Goal: Task Accomplishment & Management: Complete application form

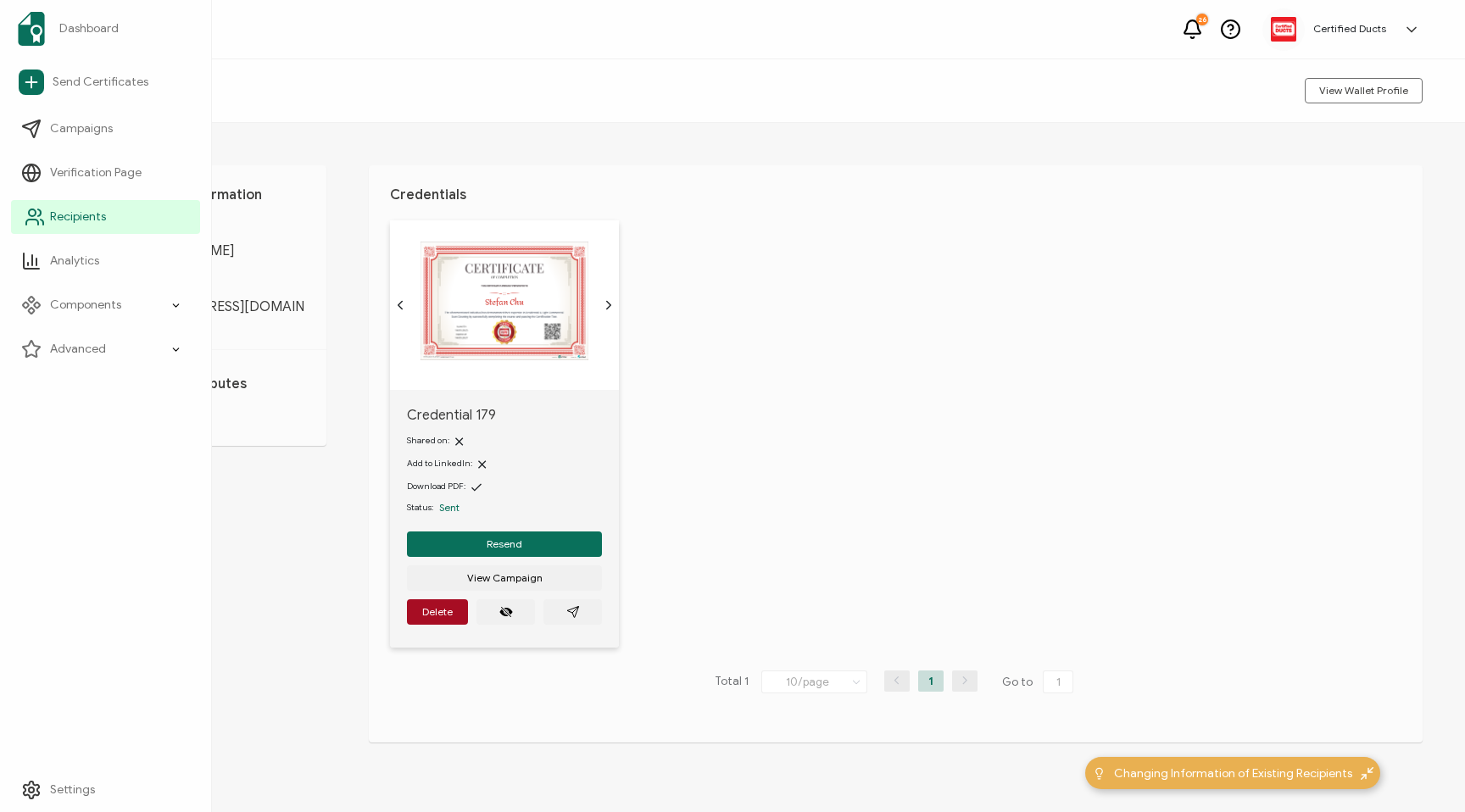
click at [68, 219] on span "Recipients" at bounding box center [78, 217] width 56 height 17
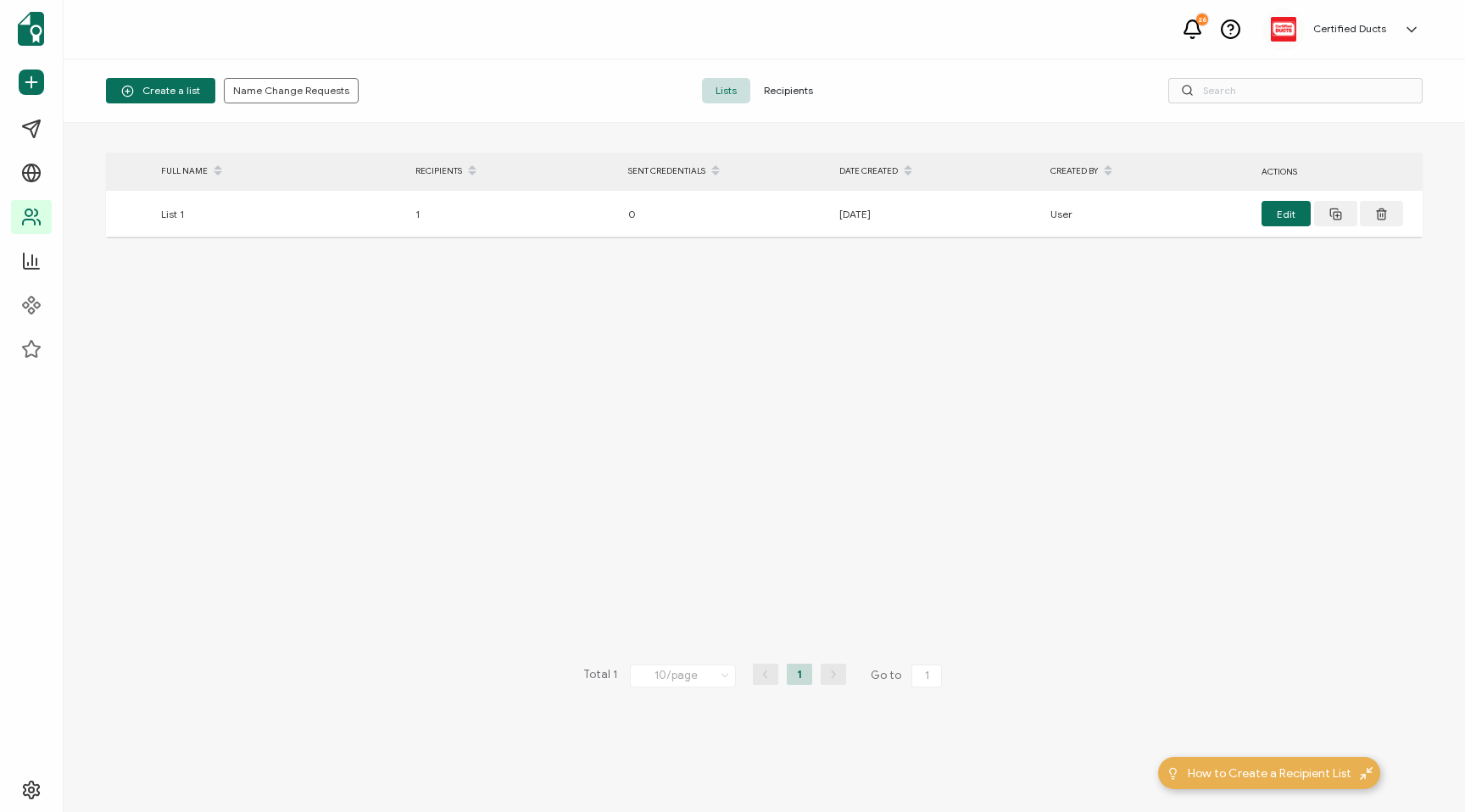
click at [796, 86] on span "Recipients" at bounding box center [789, 90] width 76 height 25
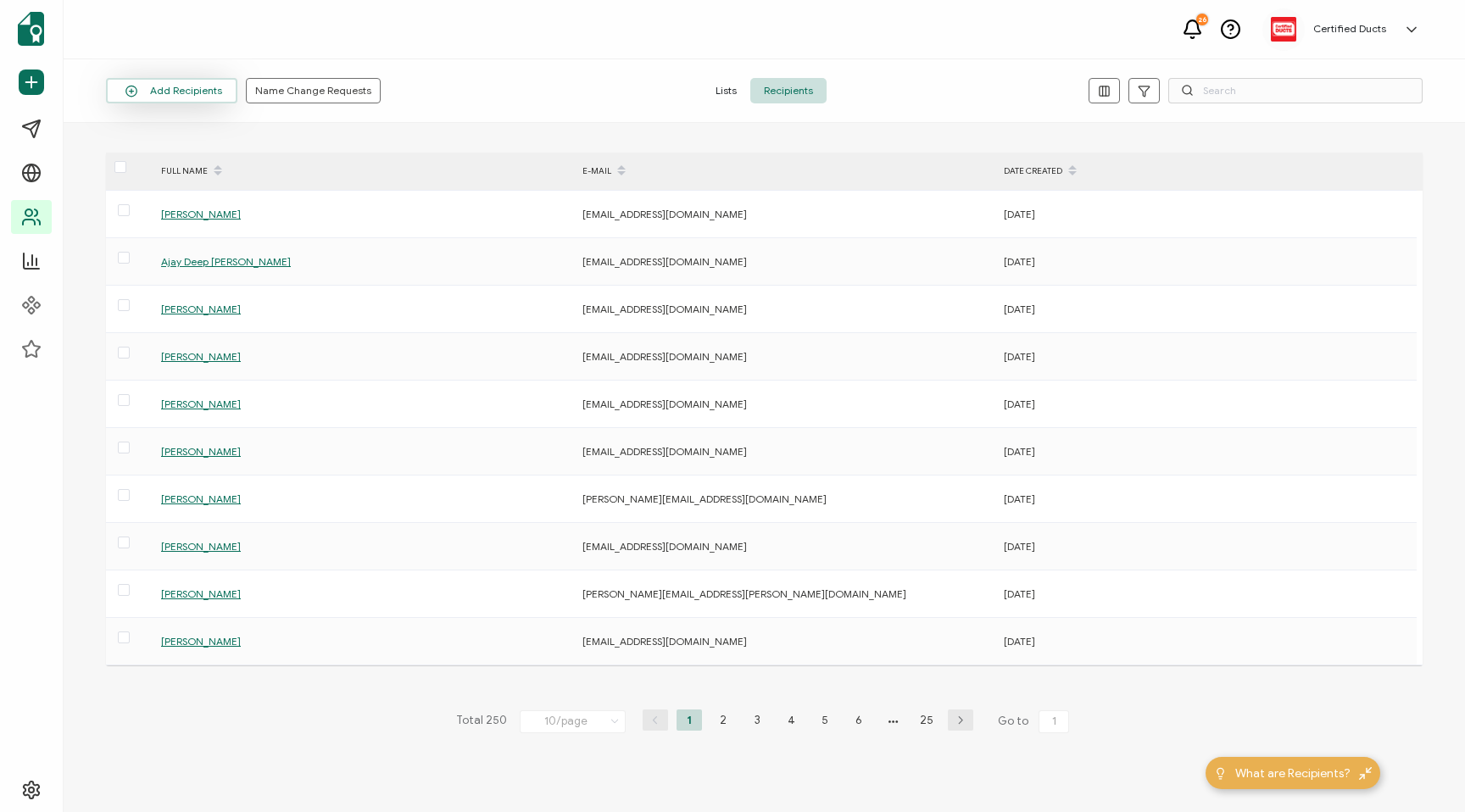
click at [186, 92] on button "Add Recipients" at bounding box center [172, 90] width 131 height 25
click at [158, 168] on span "Add a Single Recipient" at bounding box center [195, 164] width 107 height 13
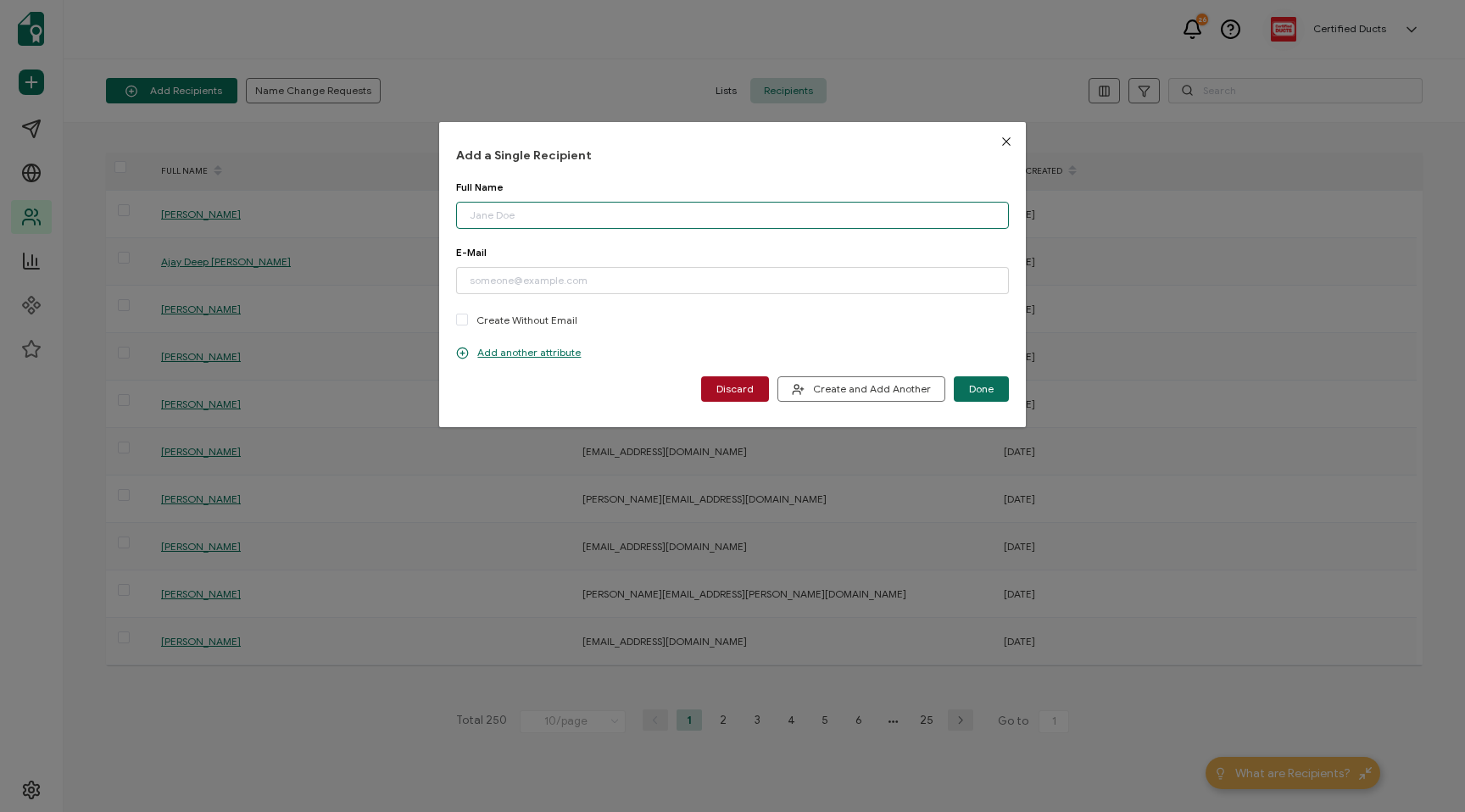
click at [492, 215] on input "dialog" at bounding box center [732, 215] width 552 height 27
paste input "[PERSON_NAME]"
type input "[PERSON_NAME]"
click at [492, 277] on input "dialog" at bounding box center [732, 280] width 552 height 27
paste input "[EMAIL_ADDRESS][DOMAIN_NAME]"
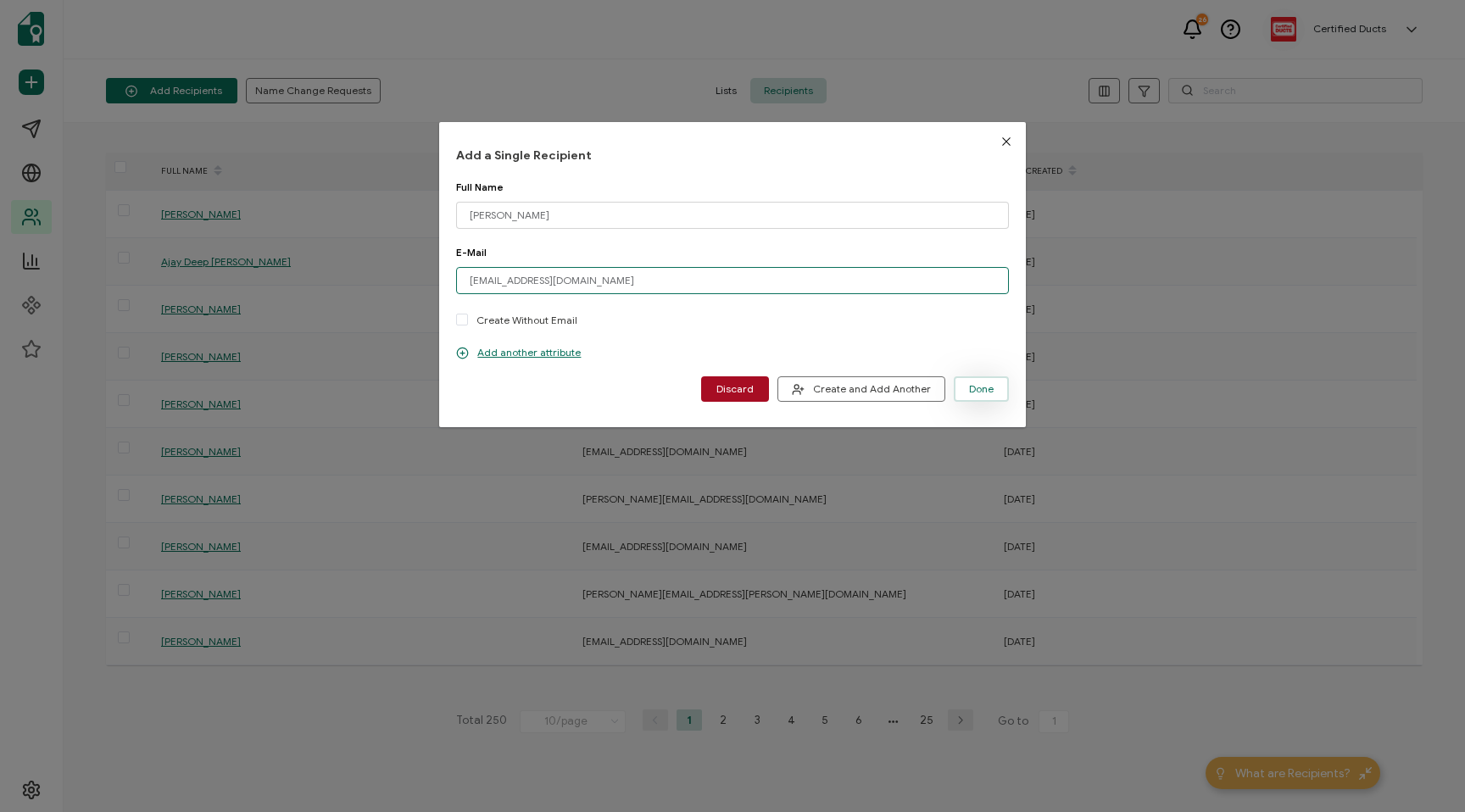
type input "[EMAIL_ADDRESS][DOMAIN_NAME]"
click at [972, 388] on span "Done" at bounding box center [981, 390] width 24 height 10
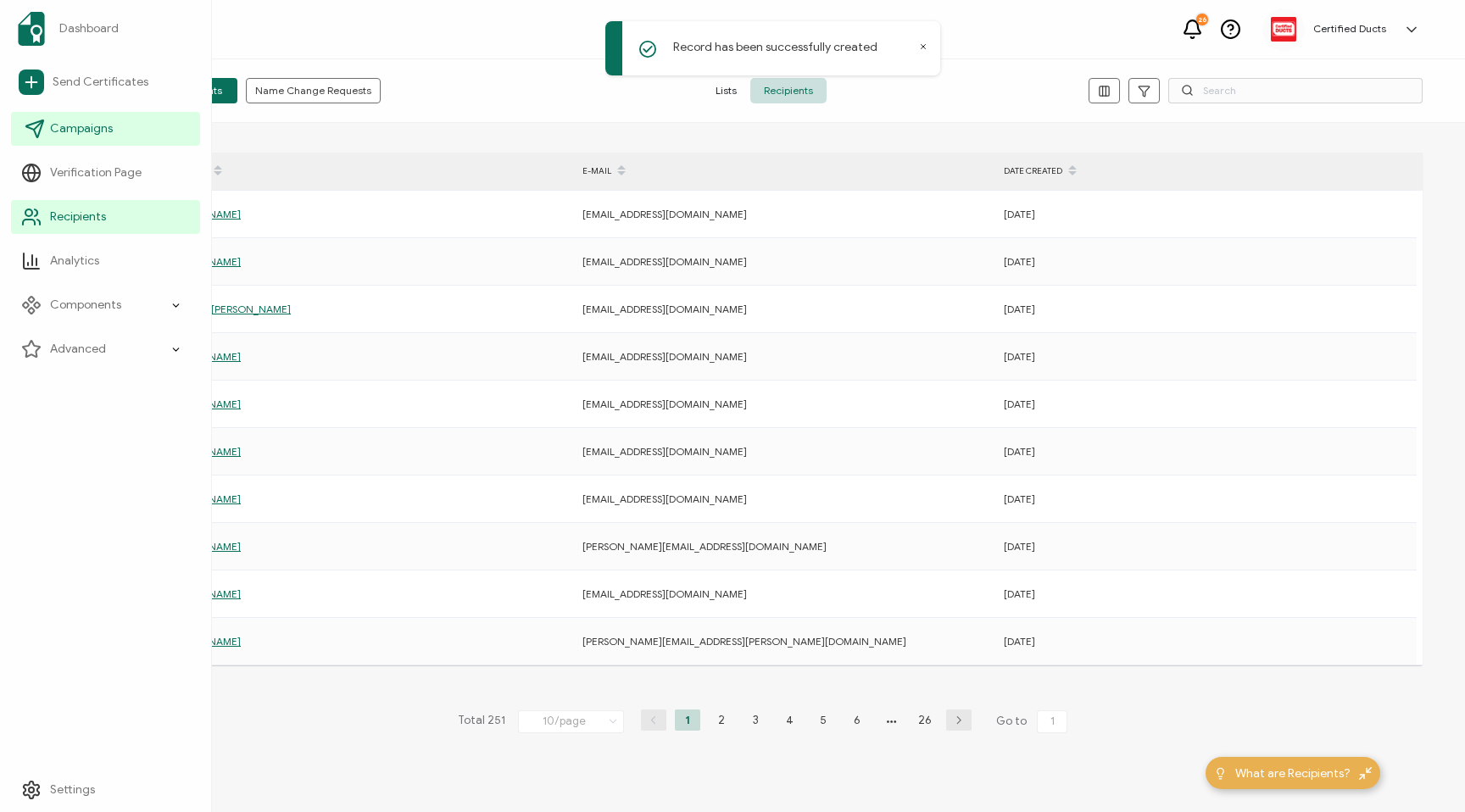
click at [68, 126] on span "Campaigns" at bounding box center [81, 129] width 63 height 17
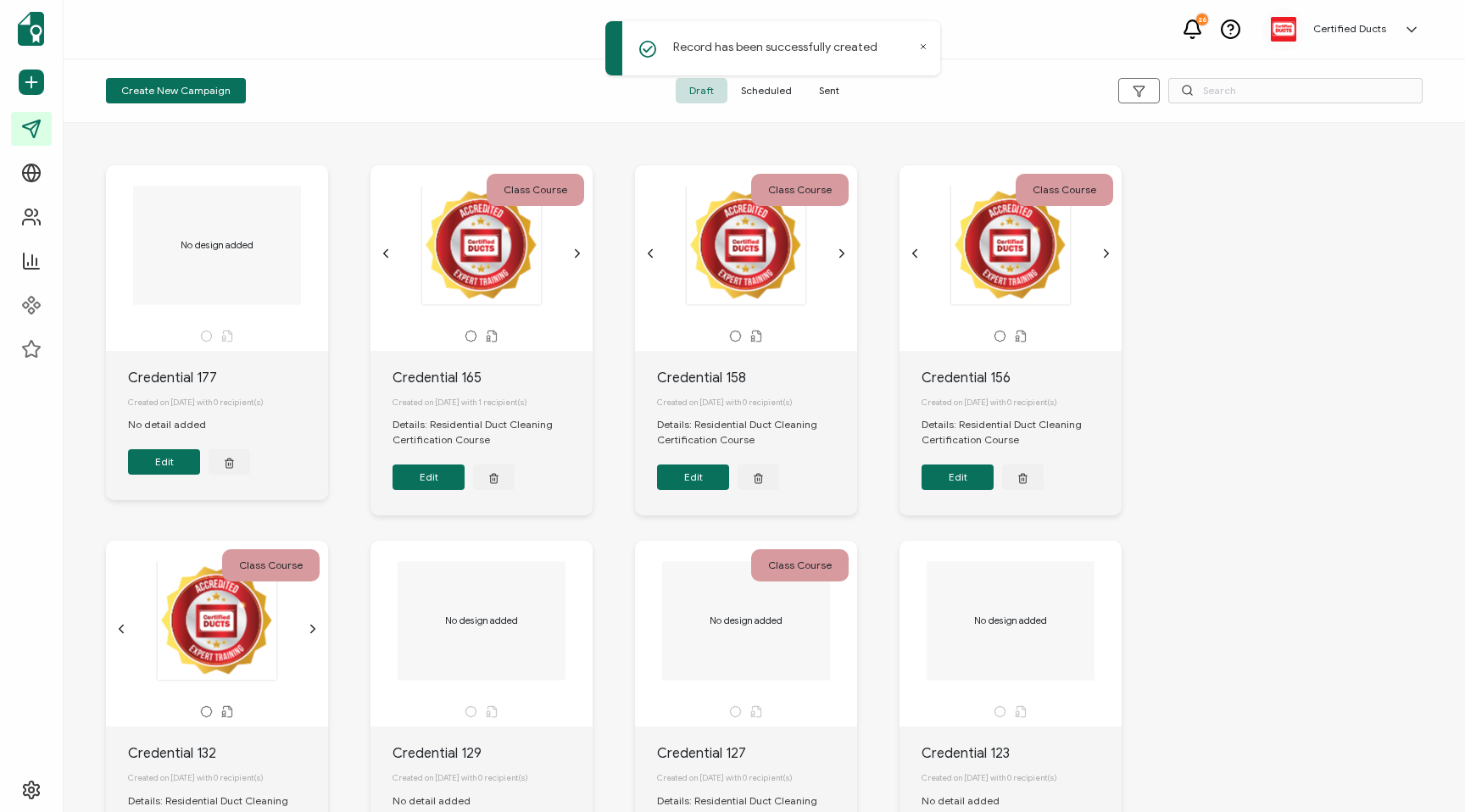
click at [823, 83] on div "Record has been successfully created" at bounding box center [775, 51] width 339 height 67
click at [823, 91] on span "Sent" at bounding box center [828, 90] width 48 height 25
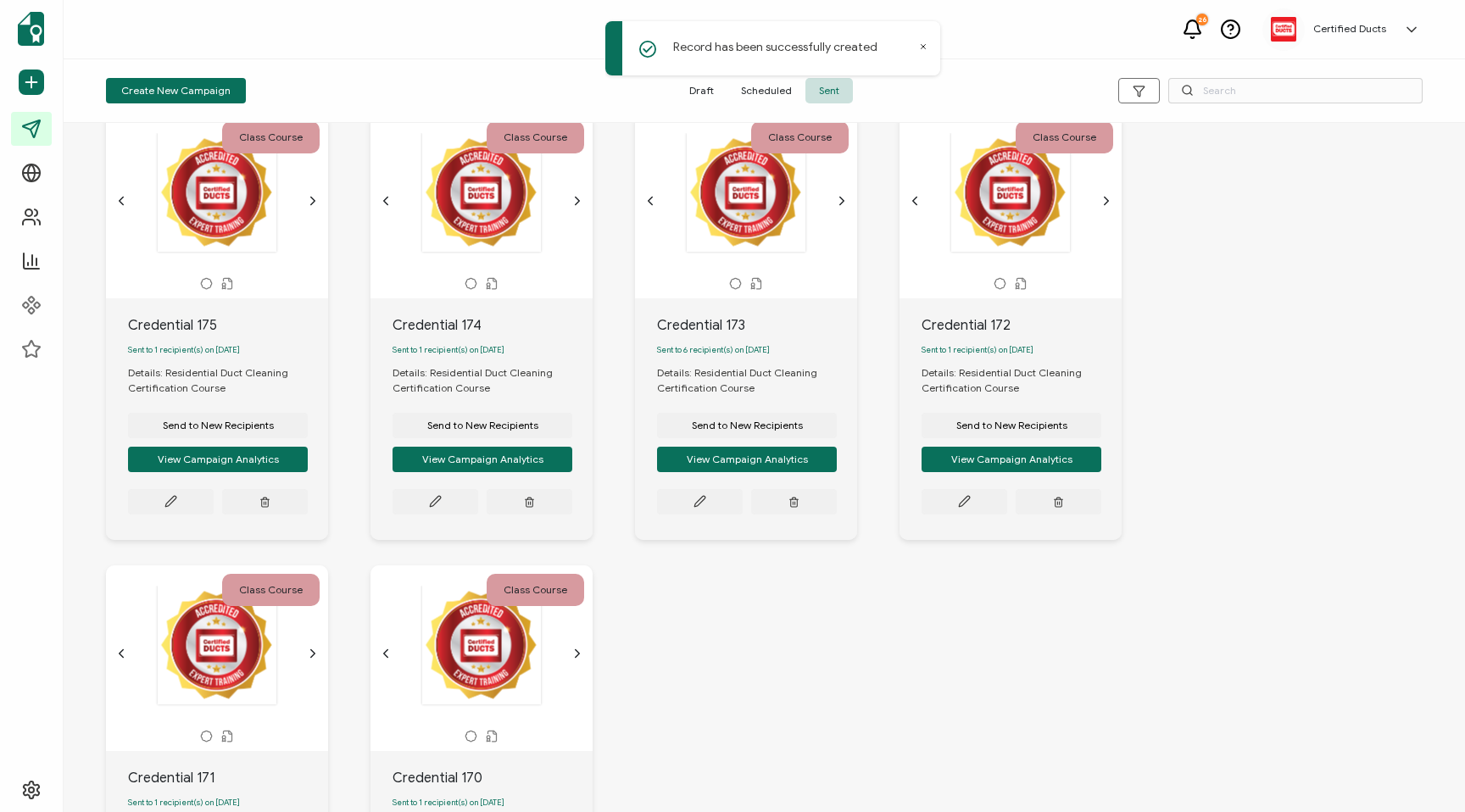
scroll to position [803, 0]
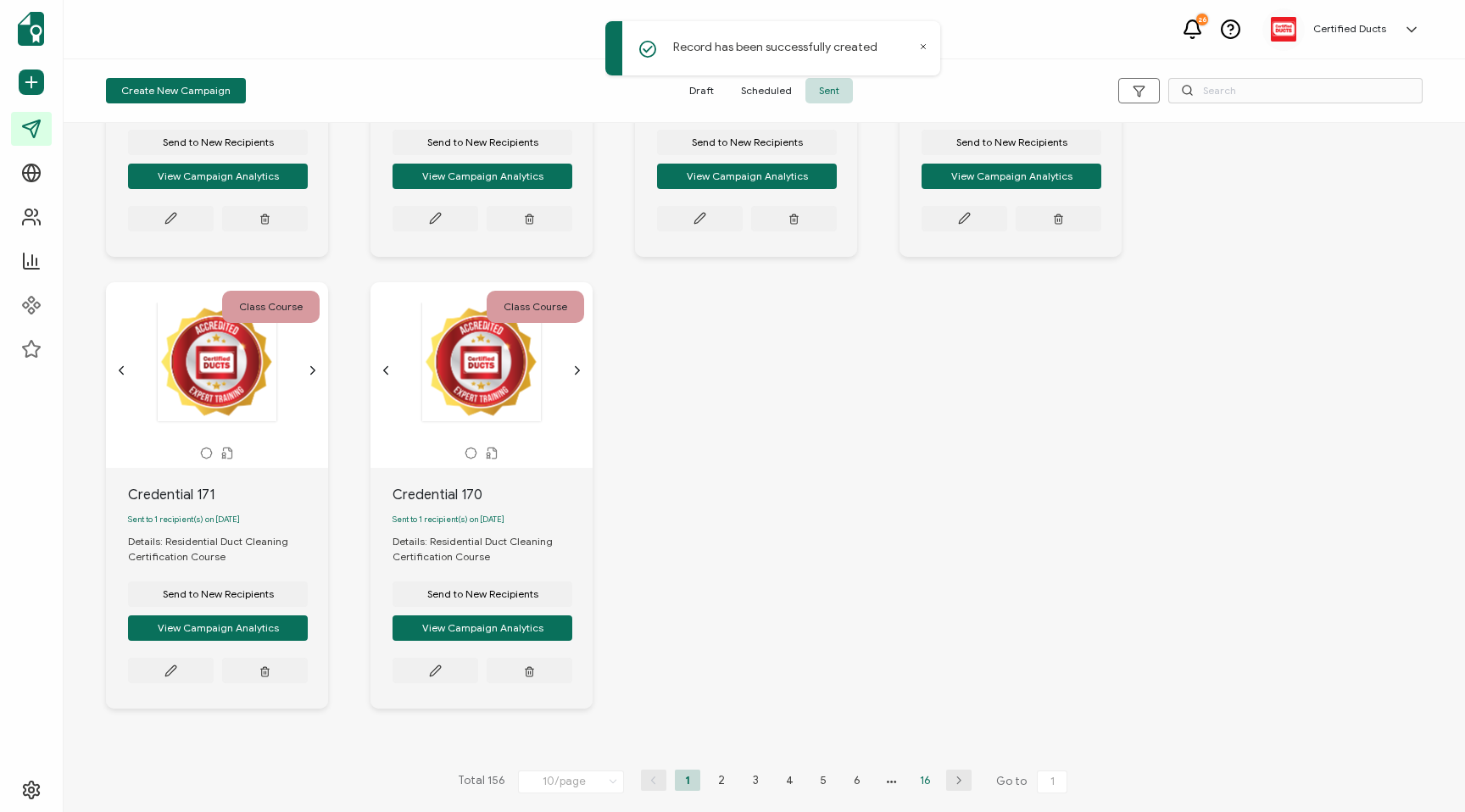
click at [922, 777] on li "16" at bounding box center [924, 780] width 25 height 22
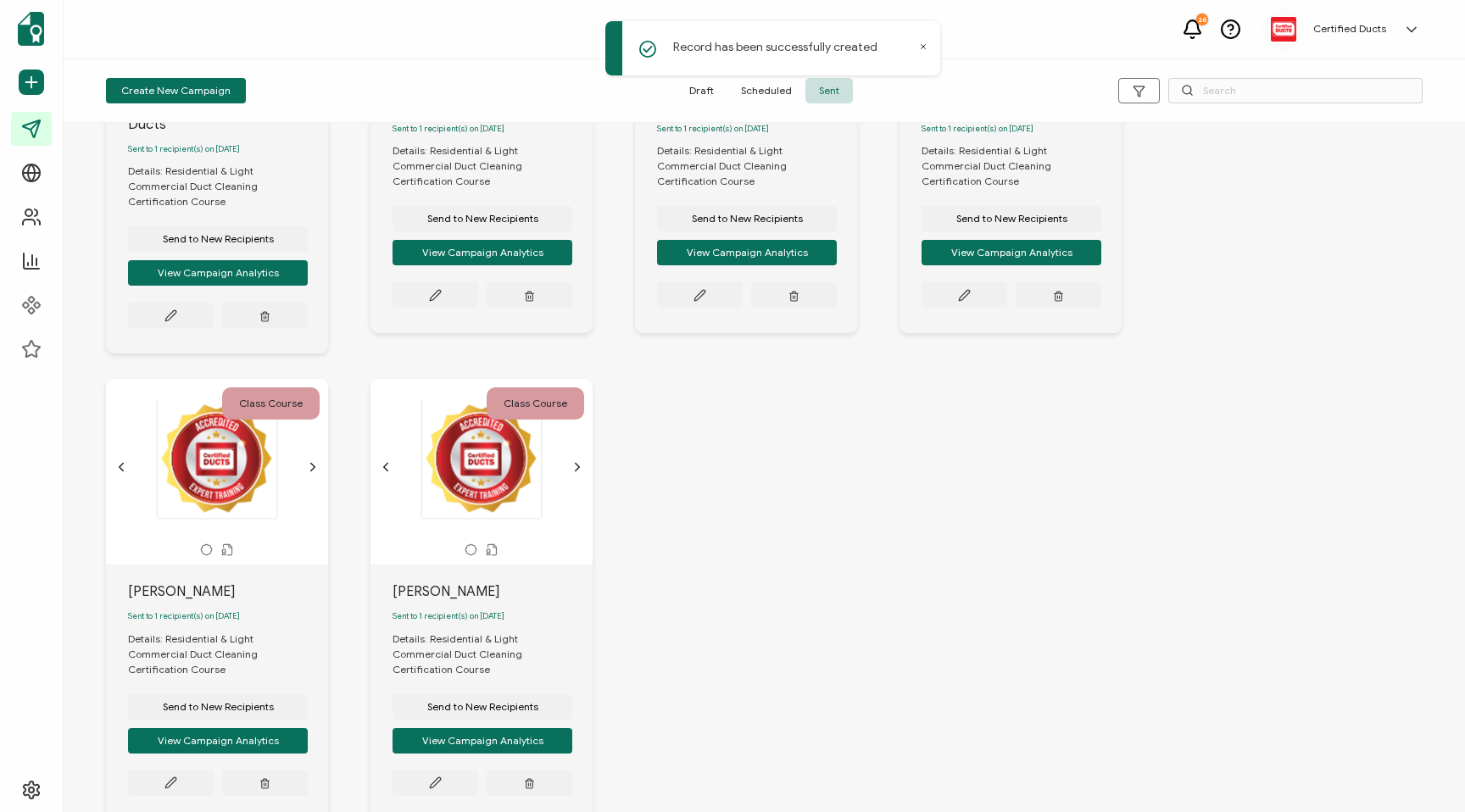
scroll to position [346, 0]
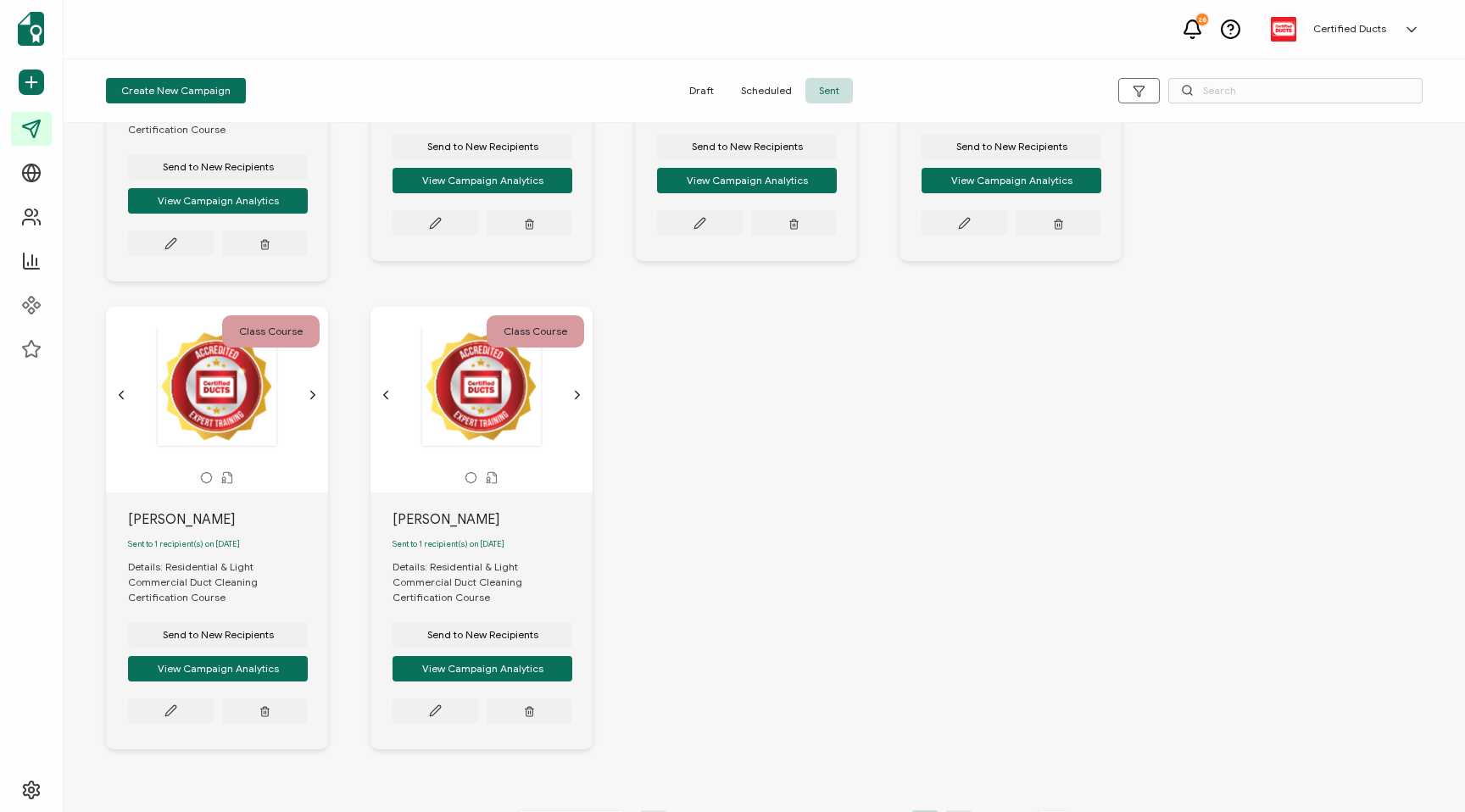
click at [885, 810] on li "15" at bounding box center [891, 821] width 25 height 22
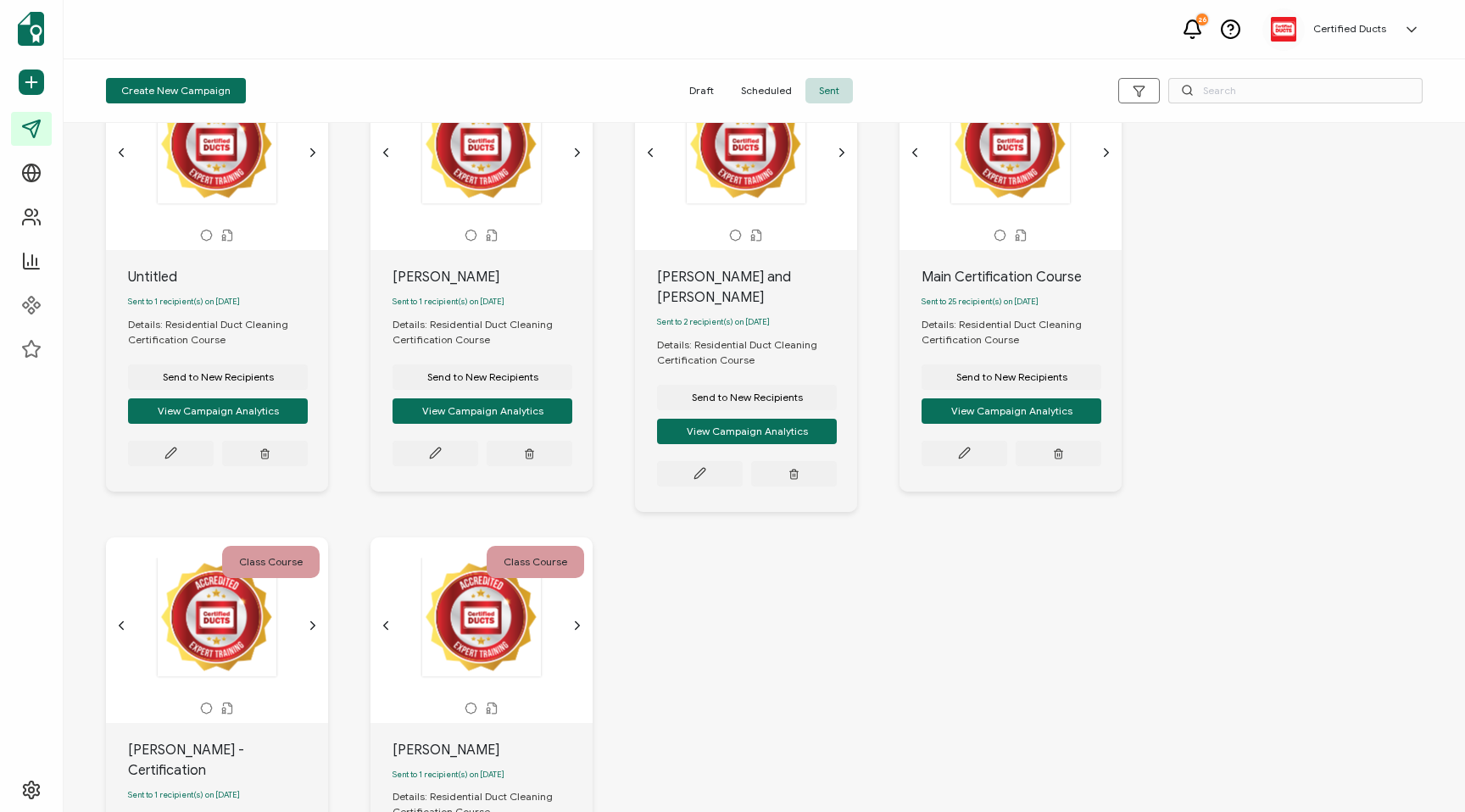
scroll to position [541, 0]
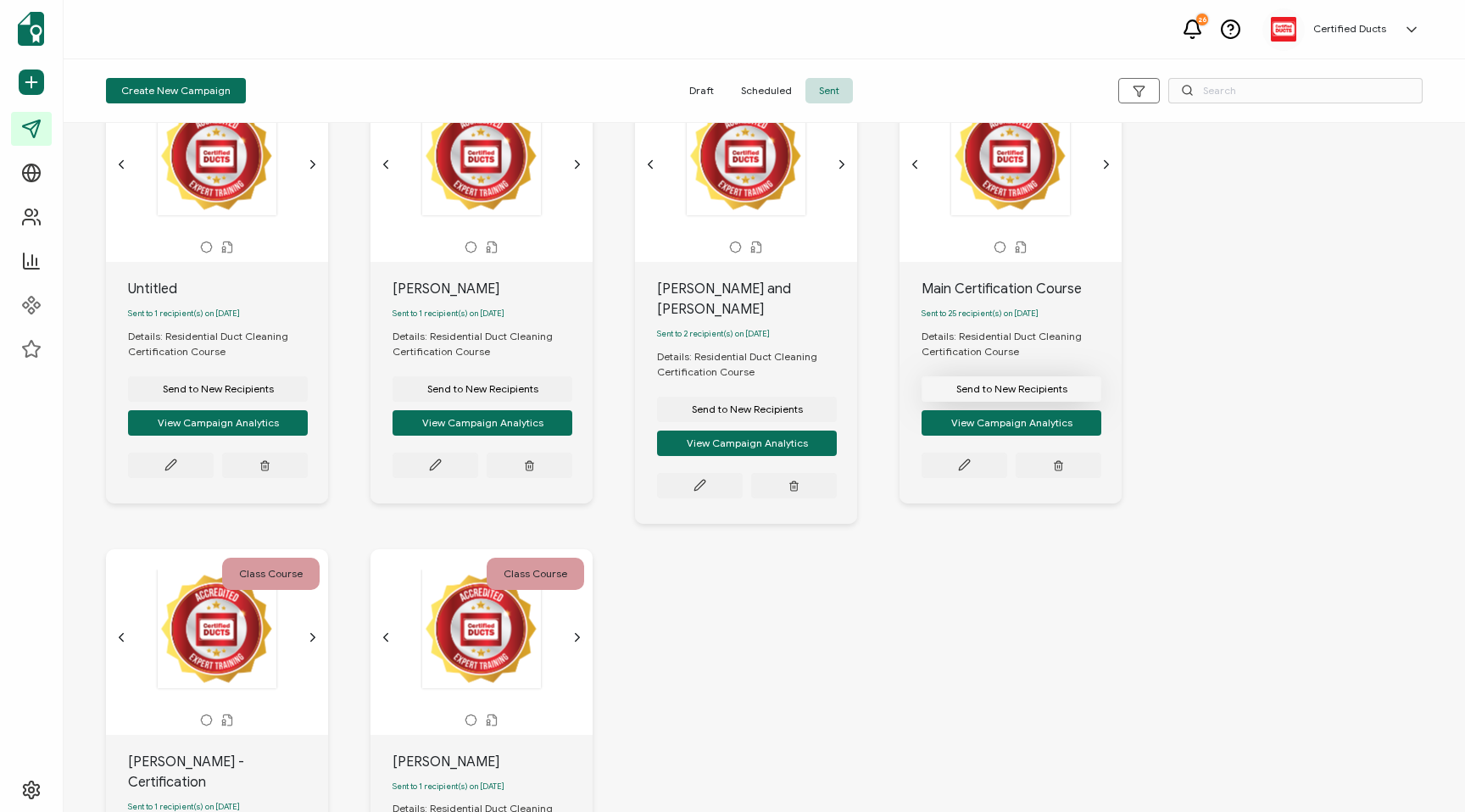
click at [1008, 394] on span "Send to New Recipients" at bounding box center [1012, 390] width 111 height 10
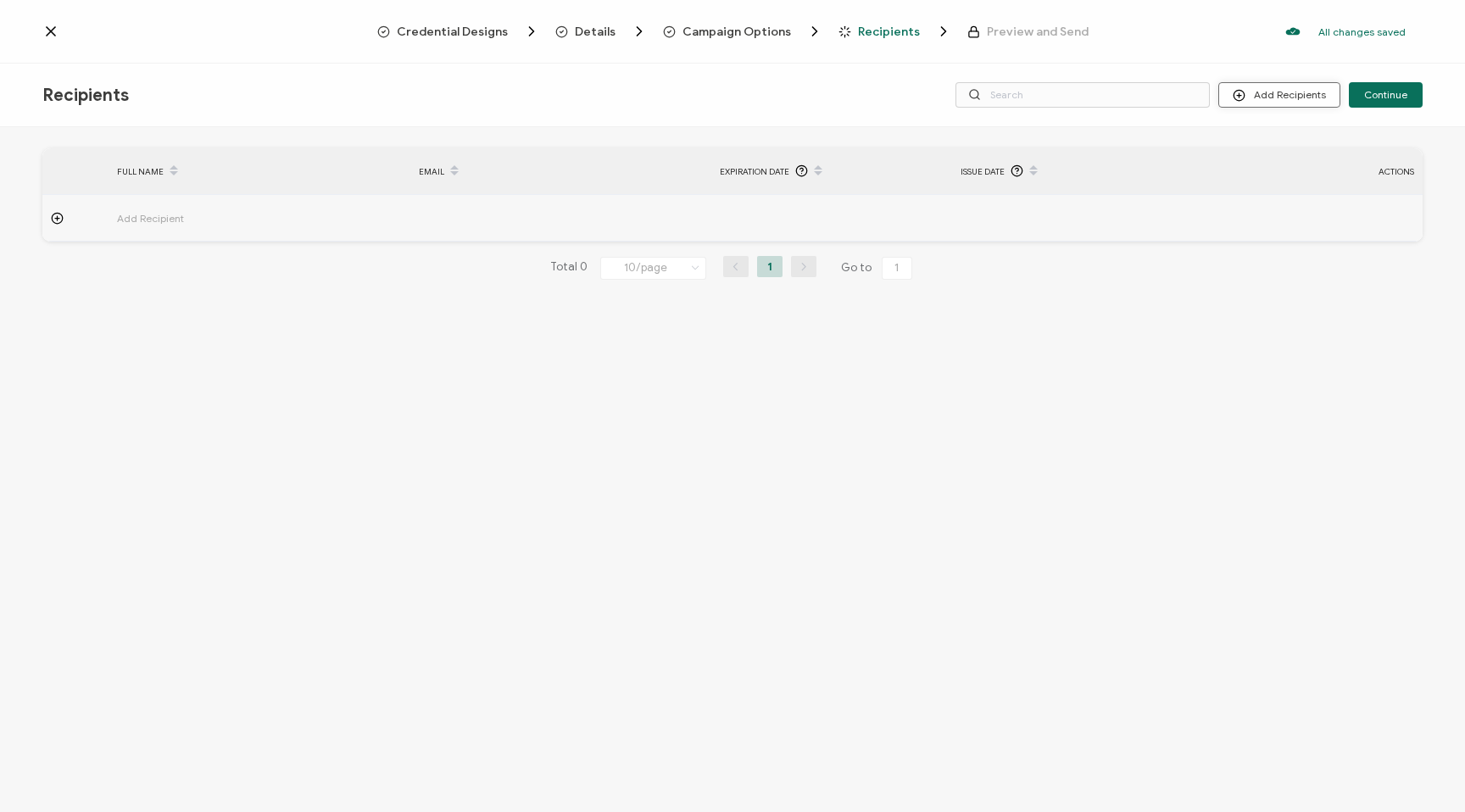
click at [1293, 102] on button "Add Recipients" at bounding box center [1278, 94] width 122 height 25
click at [1293, 162] on span "Import From Recipients" at bounding box center [1313, 168] width 111 height 13
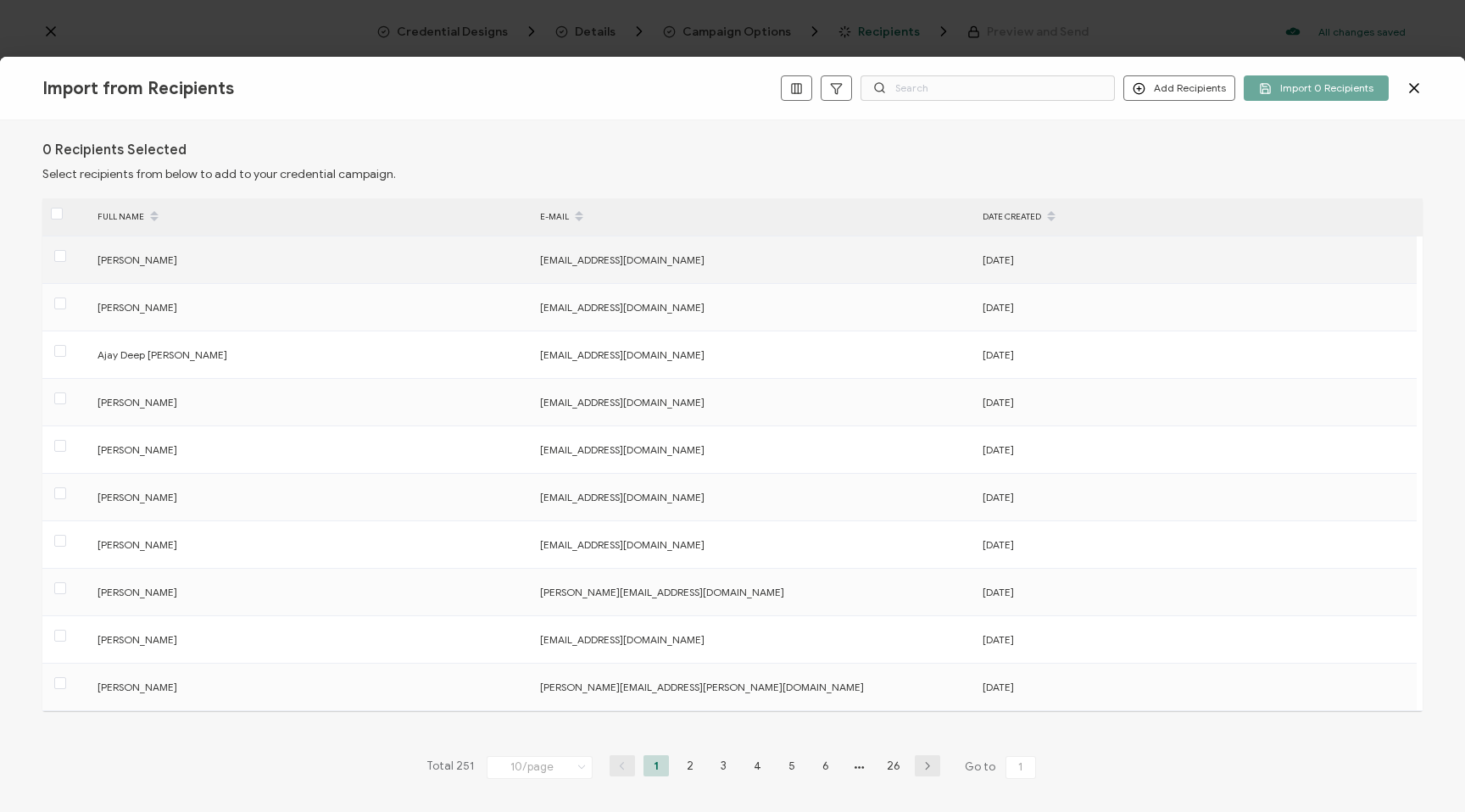
click at [346, 259] on div "[PERSON_NAME]" at bounding box center [309, 260] width 441 height 20
click at [60, 260] on span at bounding box center [60, 257] width 12 height 12
click at [67, 251] on input "checkbox" at bounding box center [67, 251] width 0 height 0
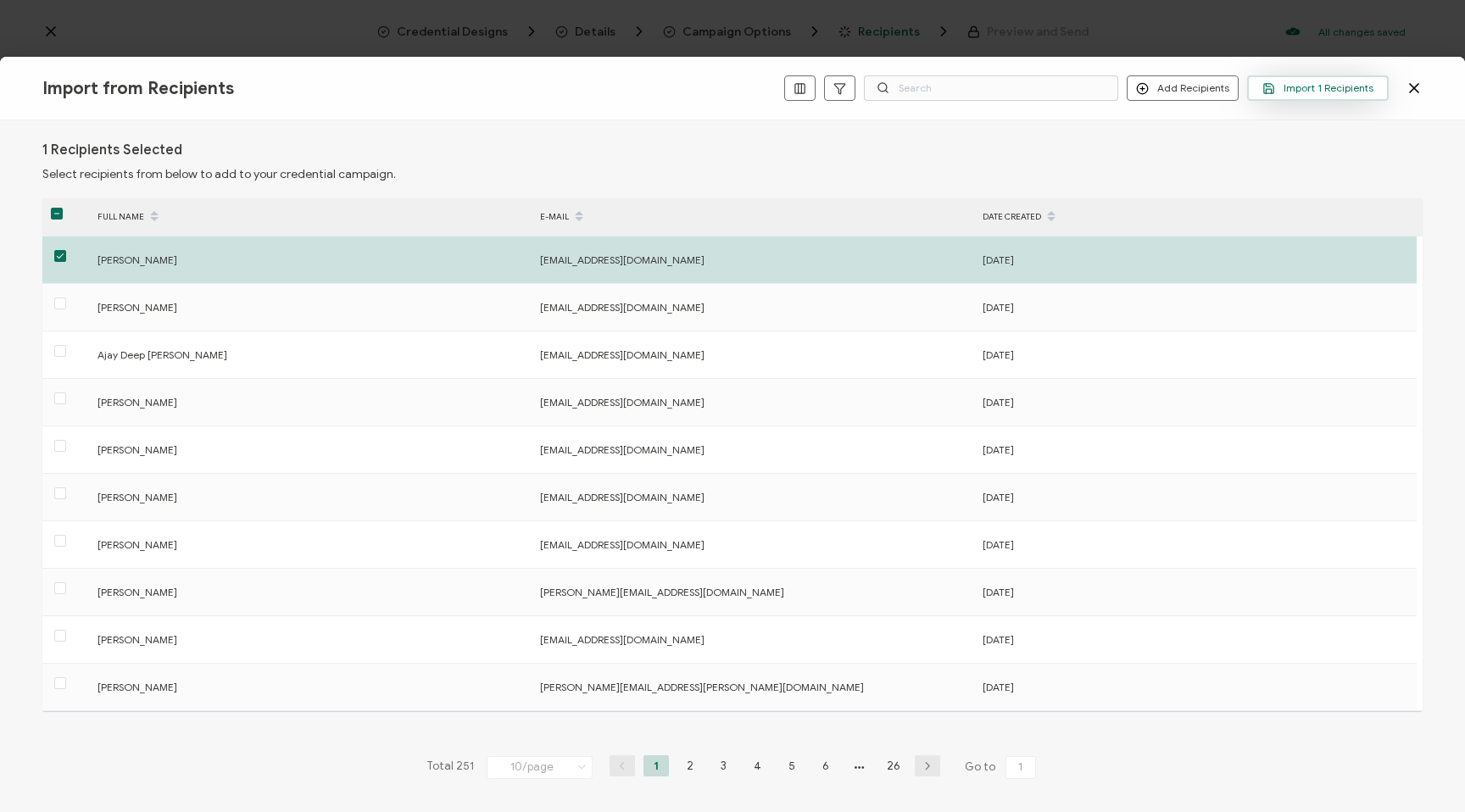
click at [1327, 90] on span "Import 1 Recipients" at bounding box center [1317, 88] width 111 height 13
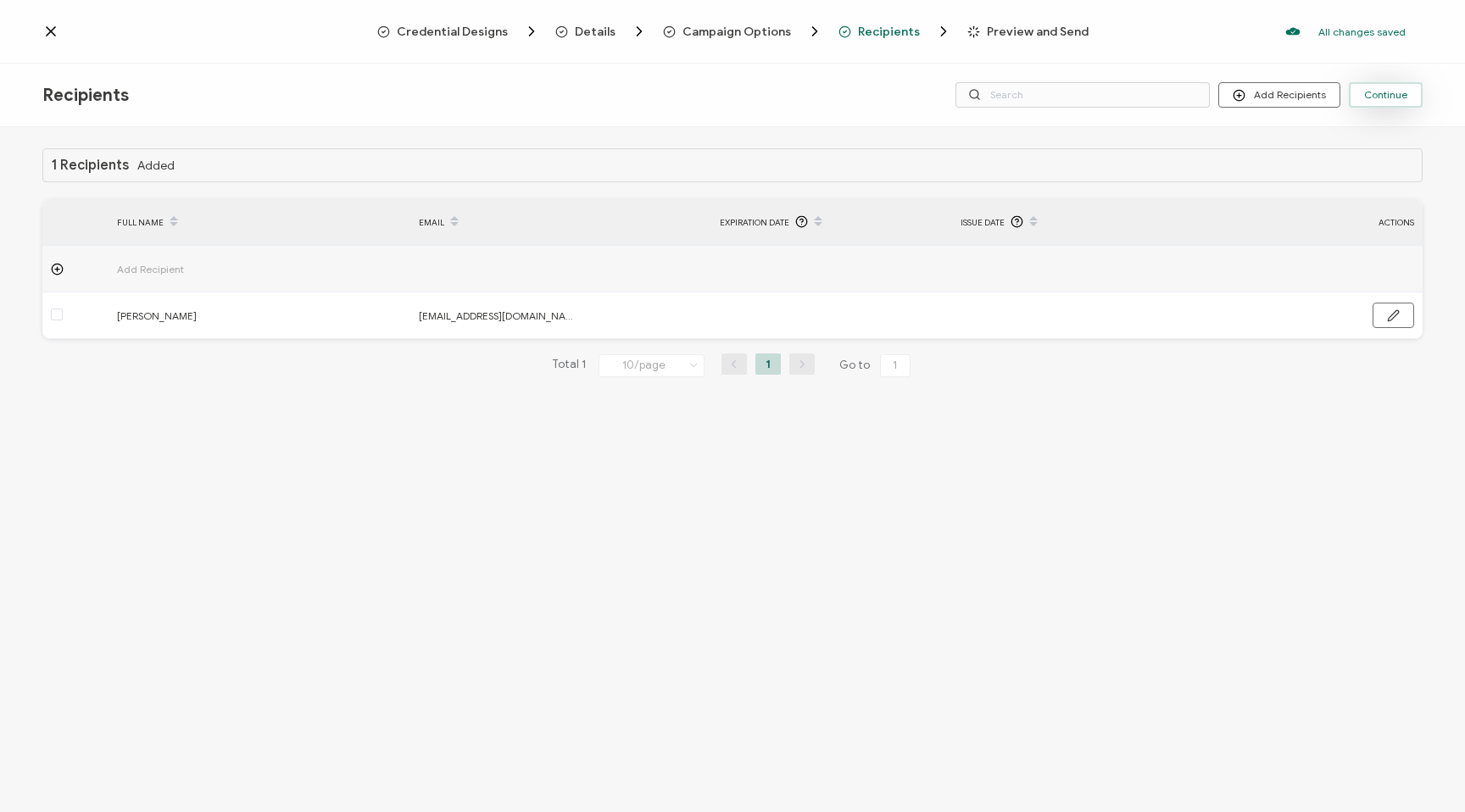
click at [1400, 102] on button "Continue" at bounding box center [1385, 94] width 73 height 25
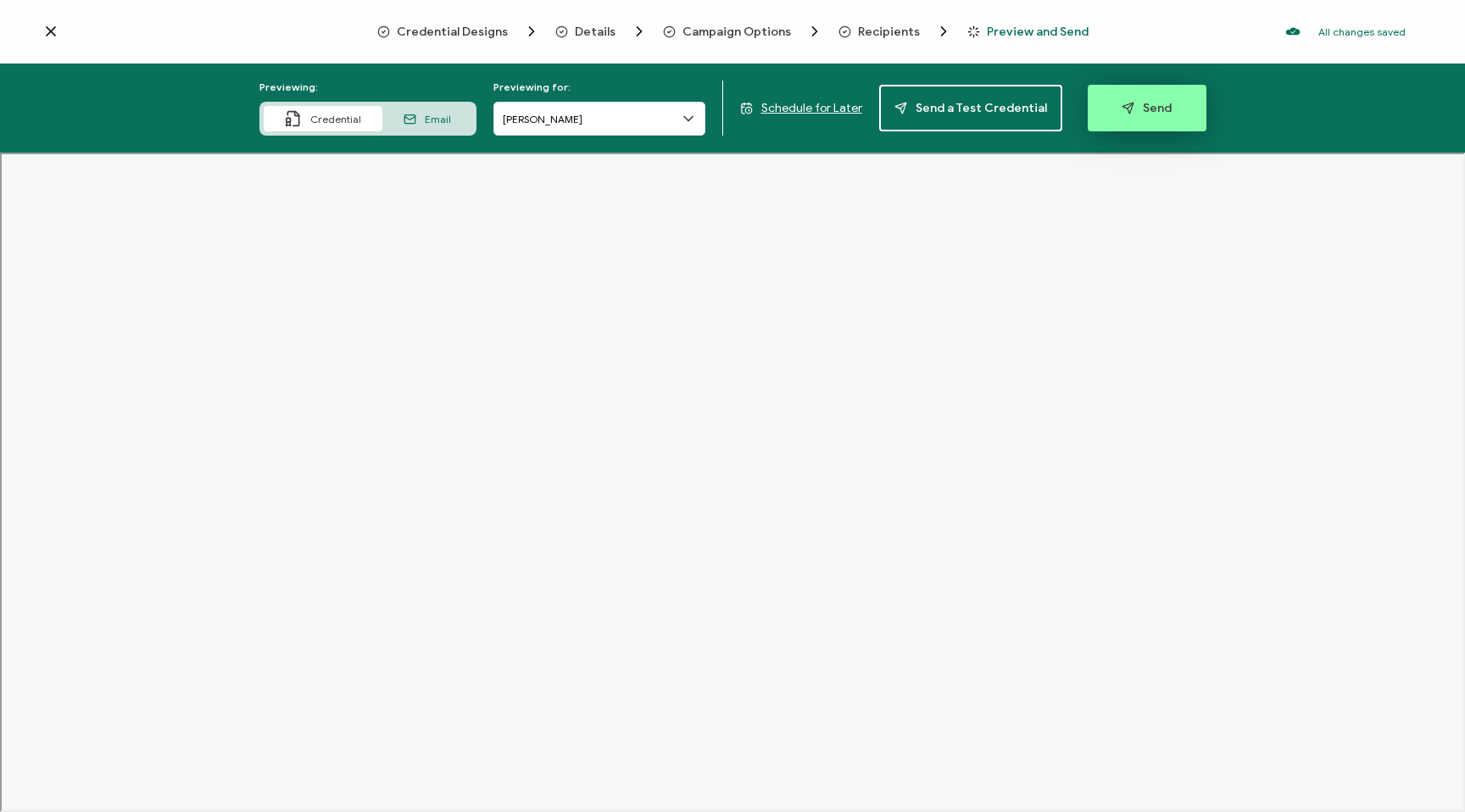
click at [1134, 104] on span "Send" at bounding box center [1146, 108] width 50 height 13
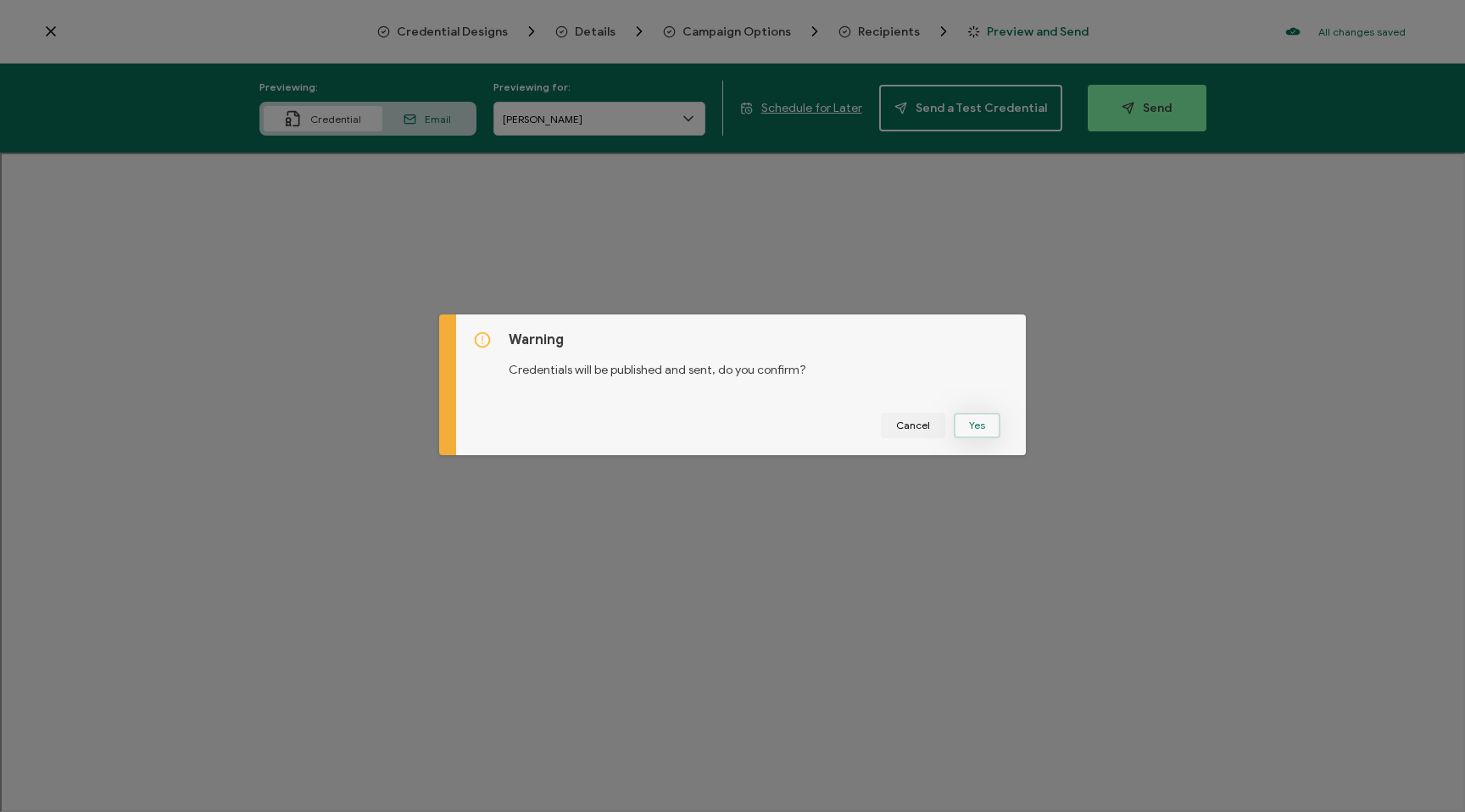
click at [978, 427] on button "Yes" at bounding box center [977, 425] width 47 height 25
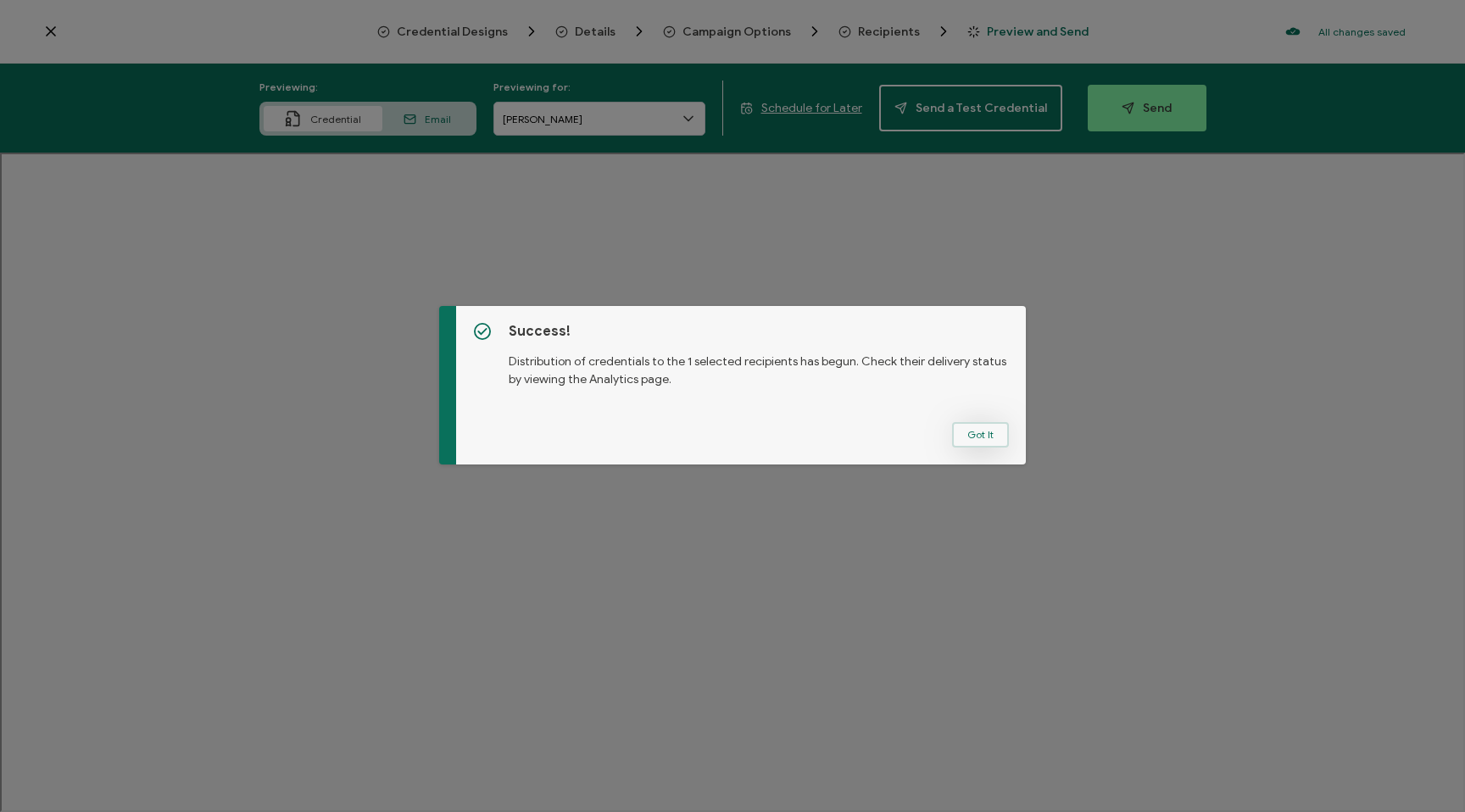
click at [967, 425] on button "Got It" at bounding box center [980, 435] width 57 height 25
